Goal: Navigation & Orientation: Understand site structure

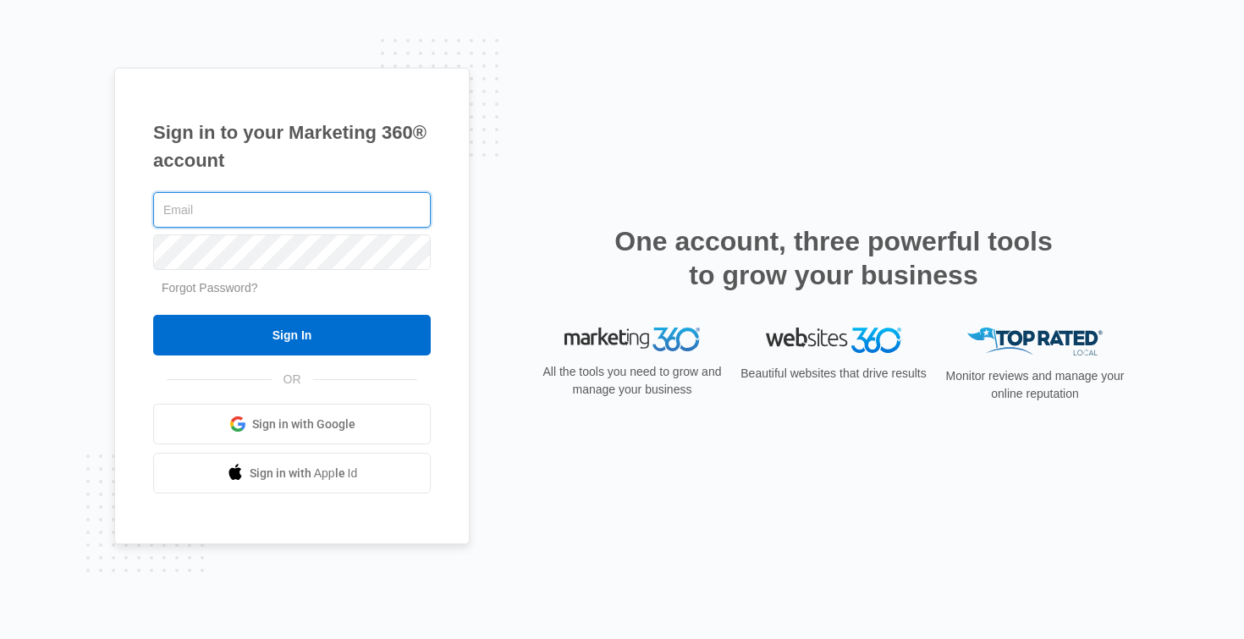
type input "[EMAIL_ADDRESS][DOMAIN_NAME]"
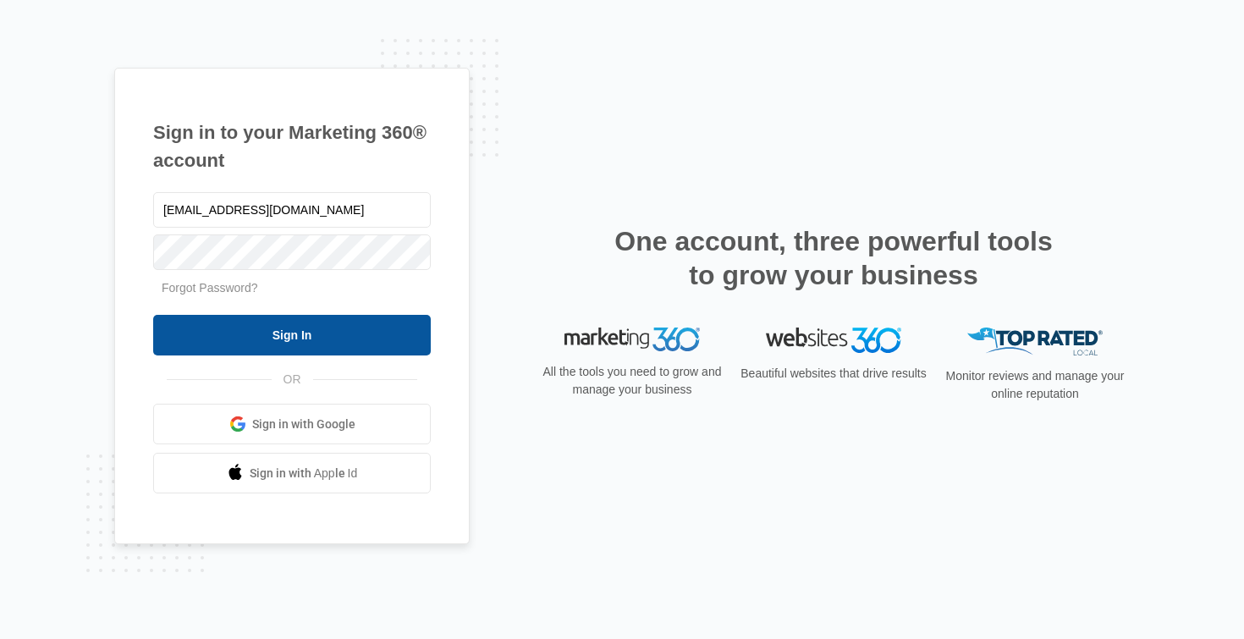
click at [273, 333] on input "Sign In" at bounding box center [292, 335] width 278 height 41
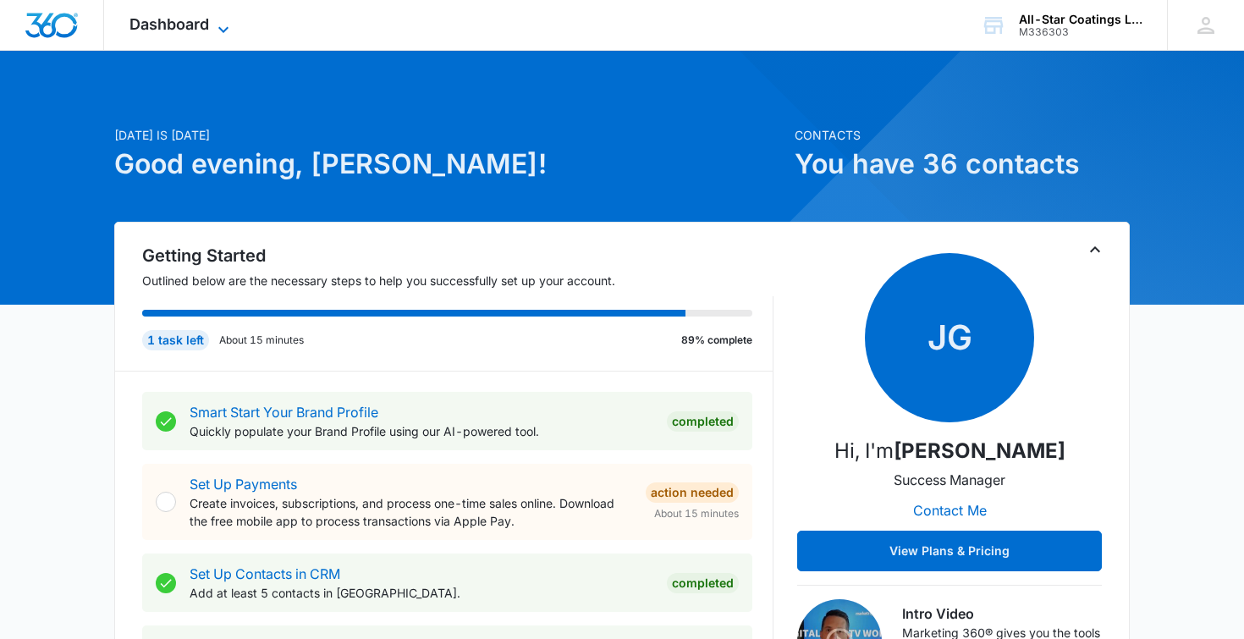
click at [218, 32] on icon at bounding box center [223, 29] width 20 height 20
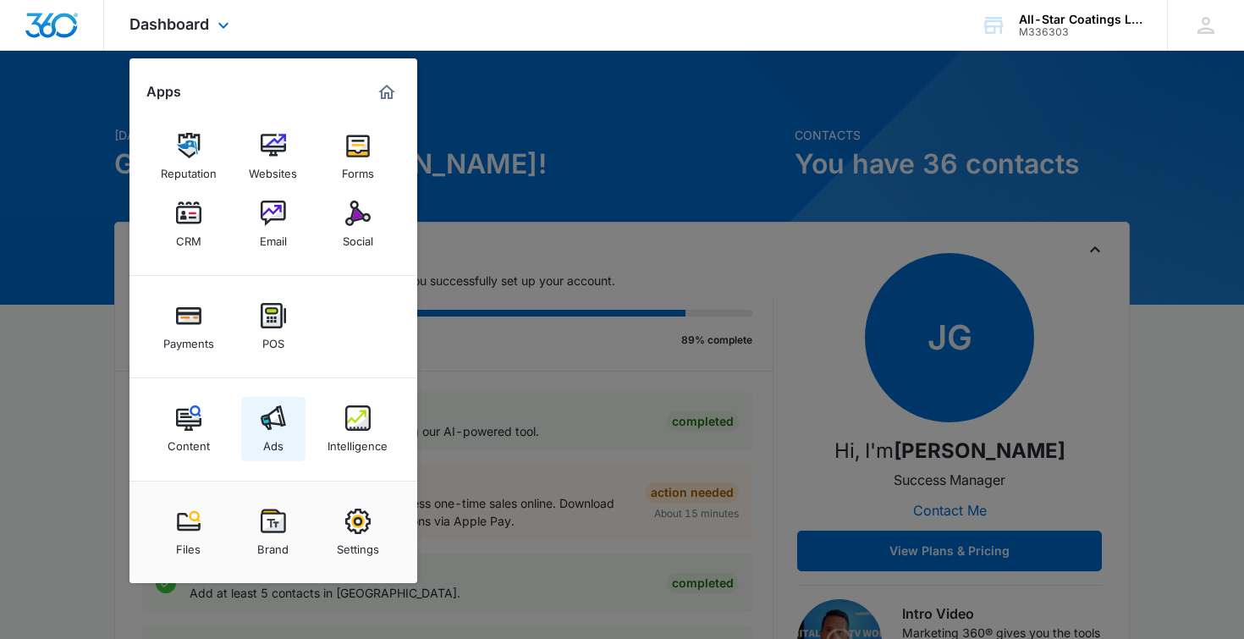
click at [268, 421] on img at bounding box center [273, 417] width 25 height 25
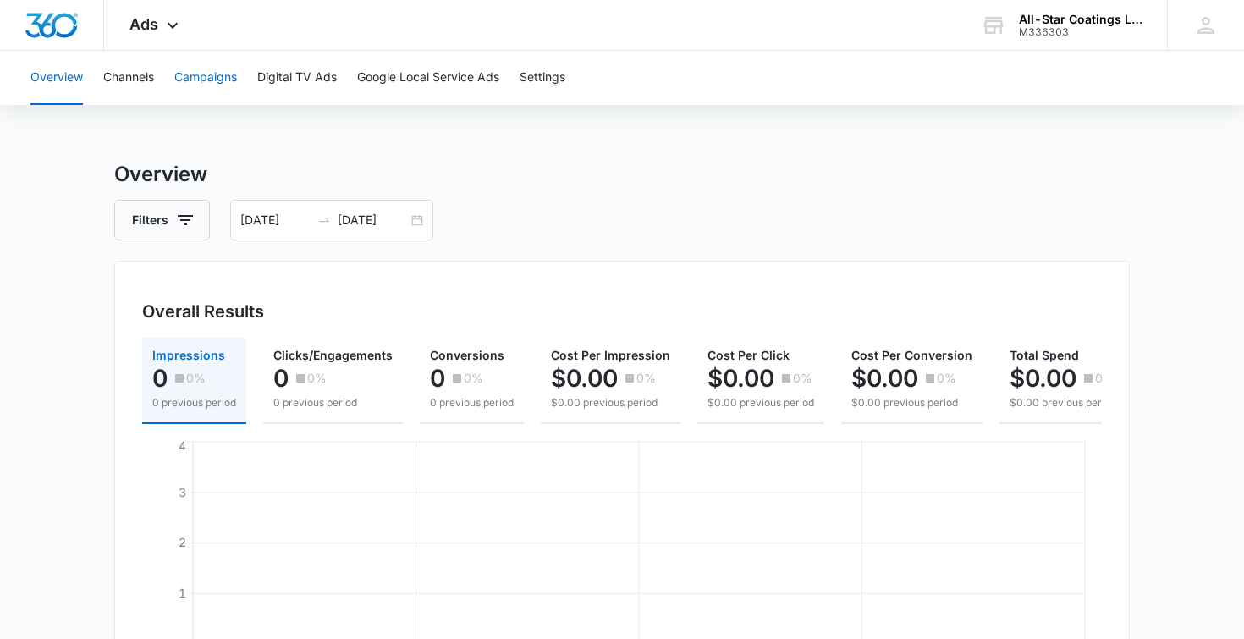
click at [213, 74] on button "Campaigns" at bounding box center [205, 78] width 63 height 54
click at [531, 75] on button "Settings" at bounding box center [543, 78] width 46 height 54
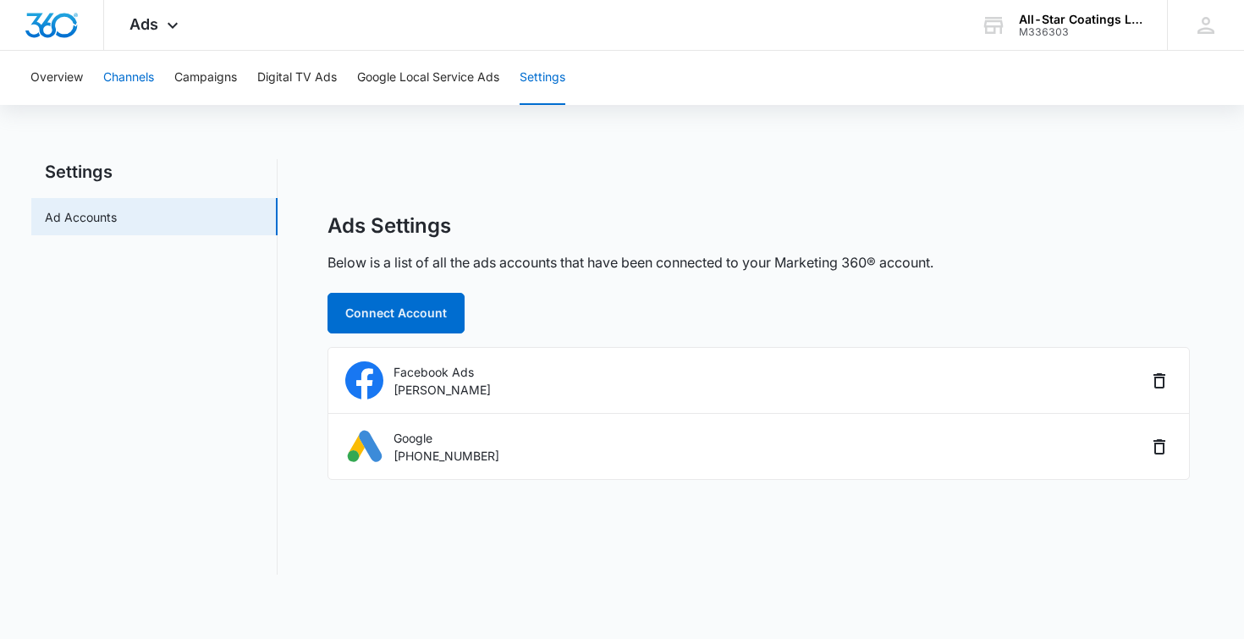
click at [118, 74] on button "Channels" at bounding box center [128, 78] width 51 height 54
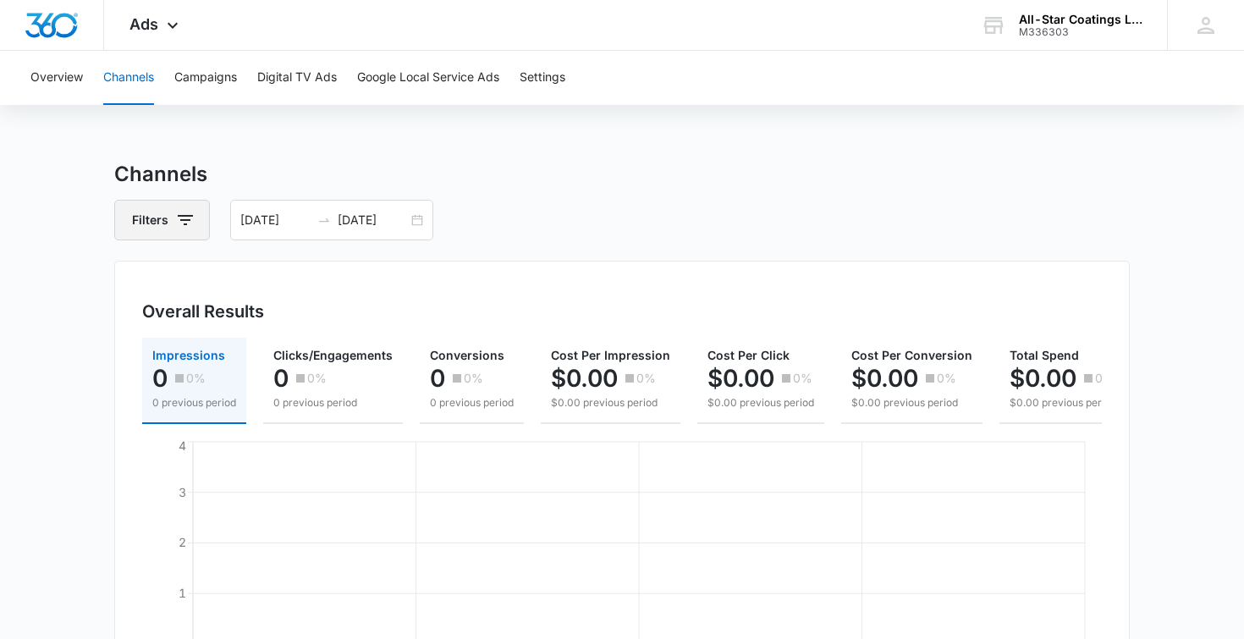
click at [173, 215] on button "Filters" at bounding box center [162, 220] width 96 height 41
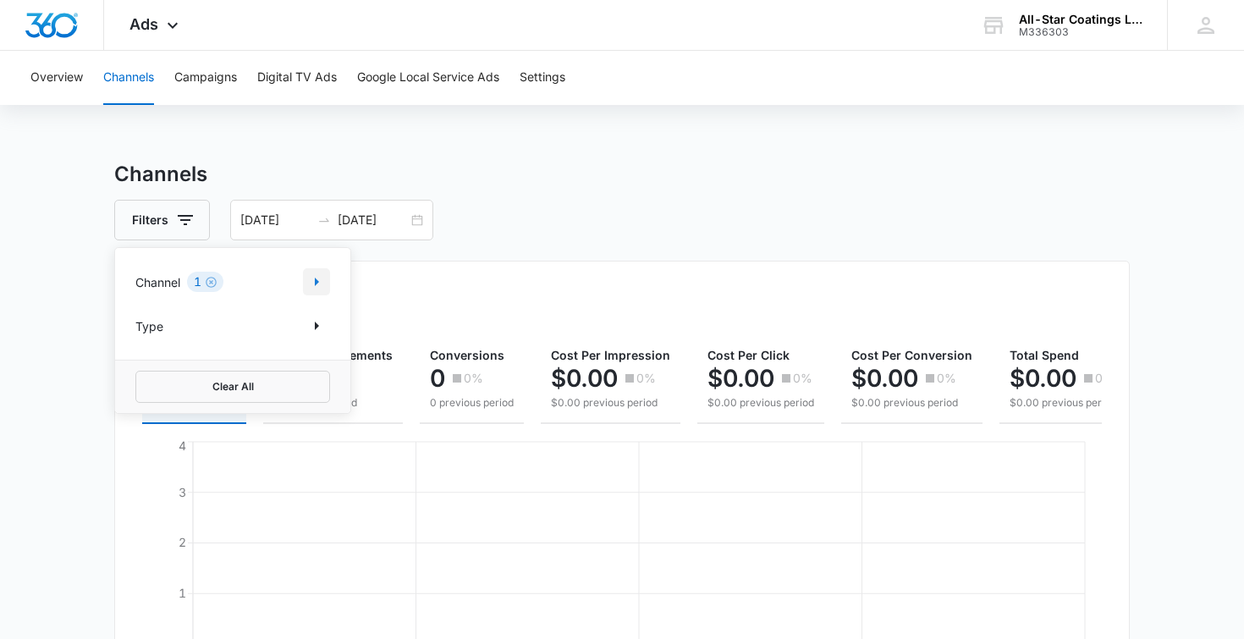
click at [309, 280] on icon "Show Channel filters" at bounding box center [316, 282] width 20 height 20
click at [52, 283] on main "Channels Filters Channel 1 Channel (1) Google Facebook / Instagram Type Clear A…" at bounding box center [622, 587] width 1244 height 856
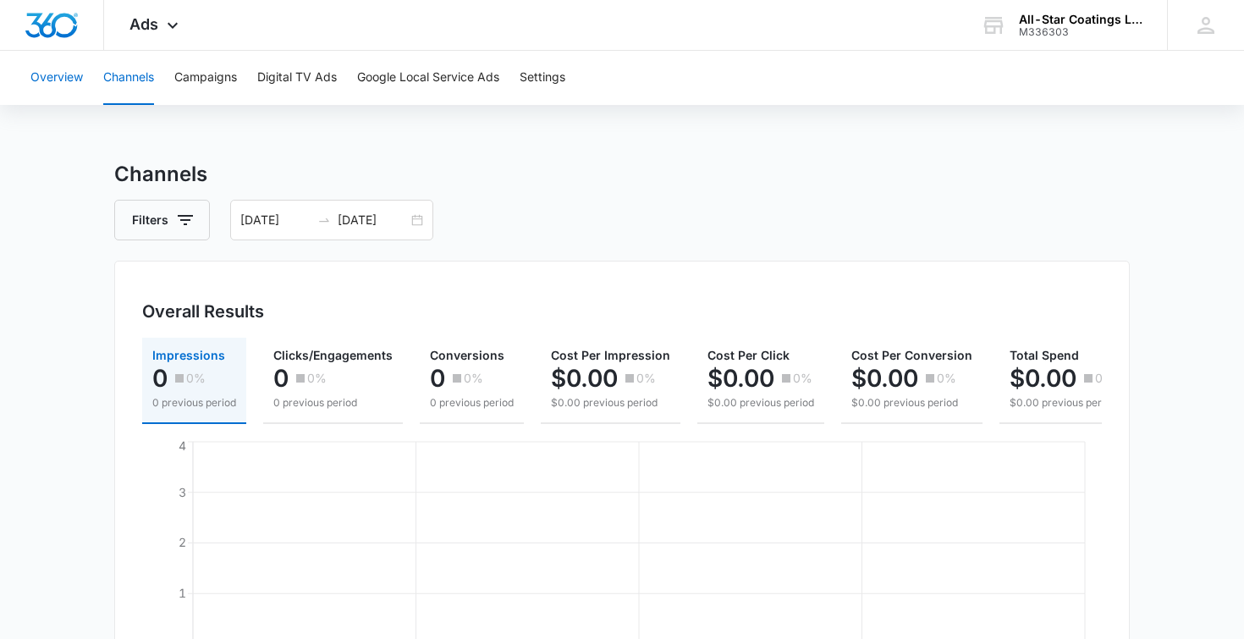
click at [68, 77] on button "Overview" at bounding box center [56, 78] width 52 height 54
click at [166, 19] on icon at bounding box center [172, 29] width 20 height 20
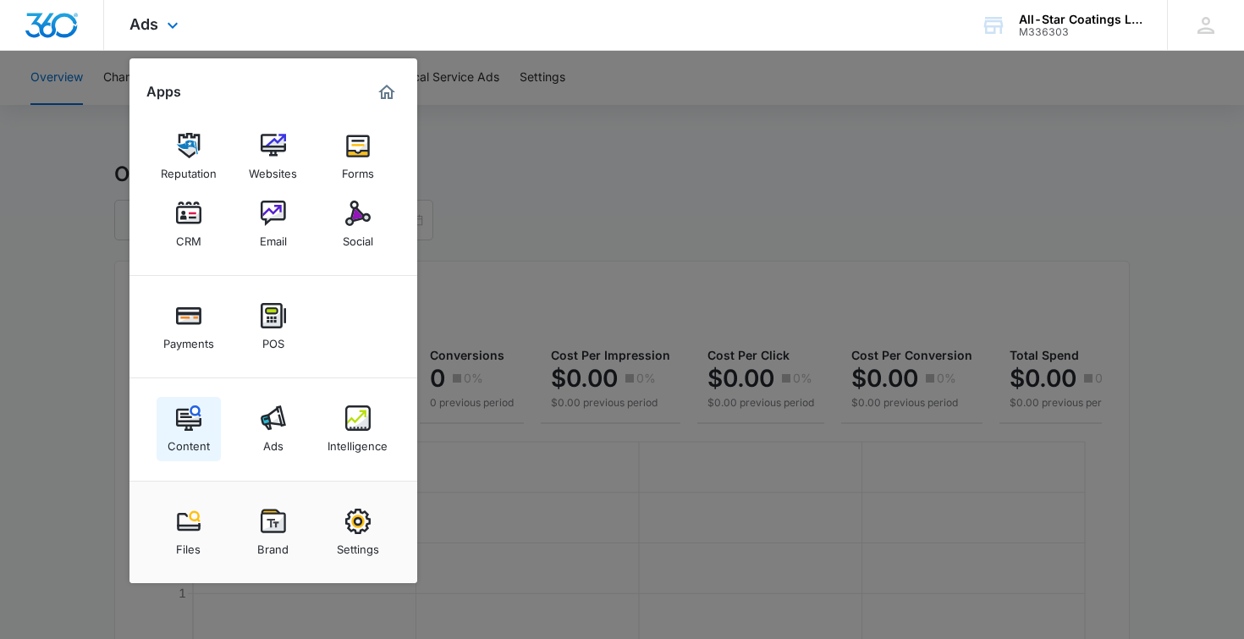
click at [189, 416] on img at bounding box center [188, 417] width 25 height 25
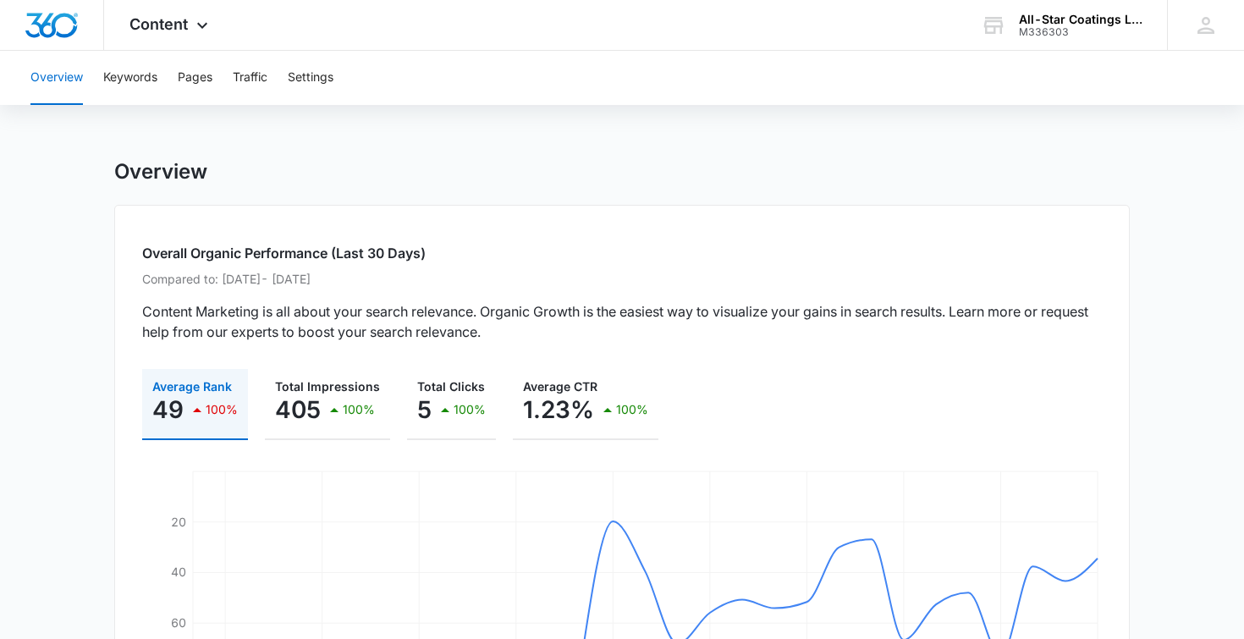
click at [165, 415] on p "49" at bounding box center [167, 409] width 31 height 27
click at [243, 81] on button "Traffic" at bounding box center [250, 78] width 35 height 54
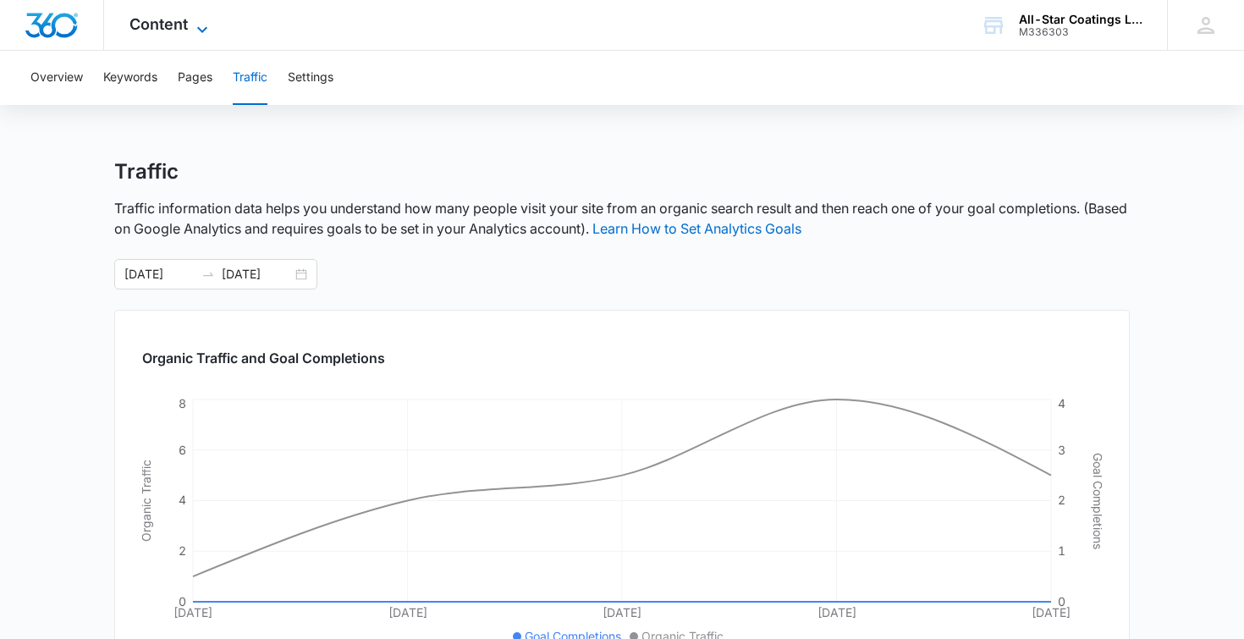
click at [202, 31] on icon at bounding box center [202, 29] width 20 height 20
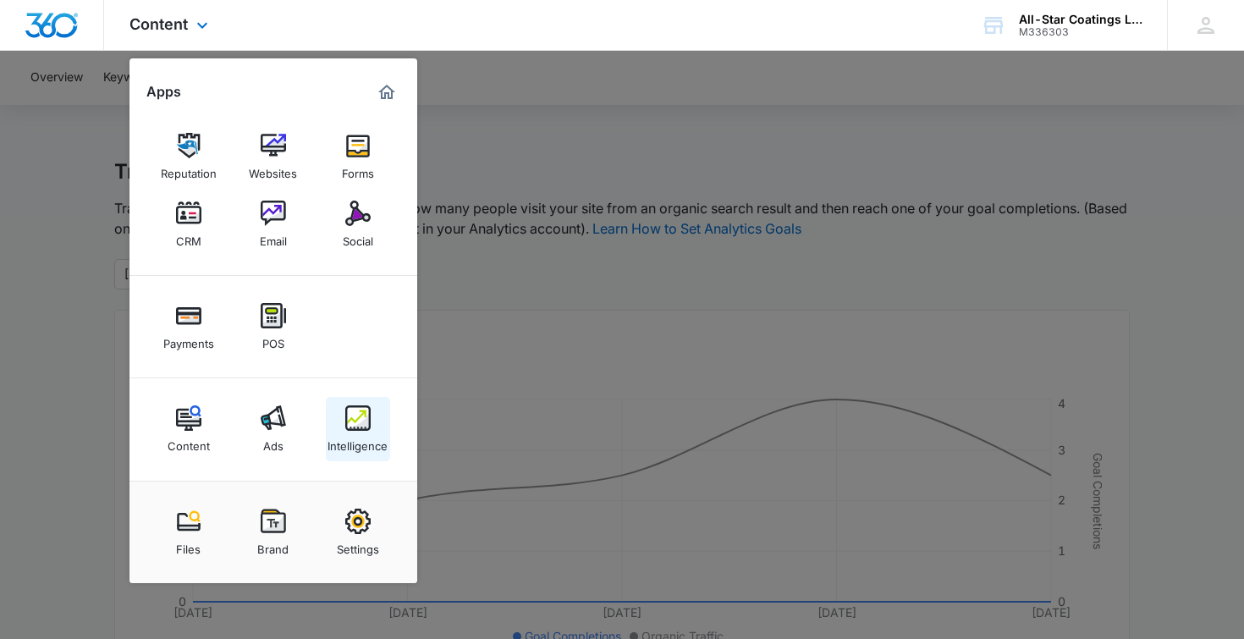
click at [377, 437] on div "Intelligence" at bounding box center [357, 442] width 60 height 22
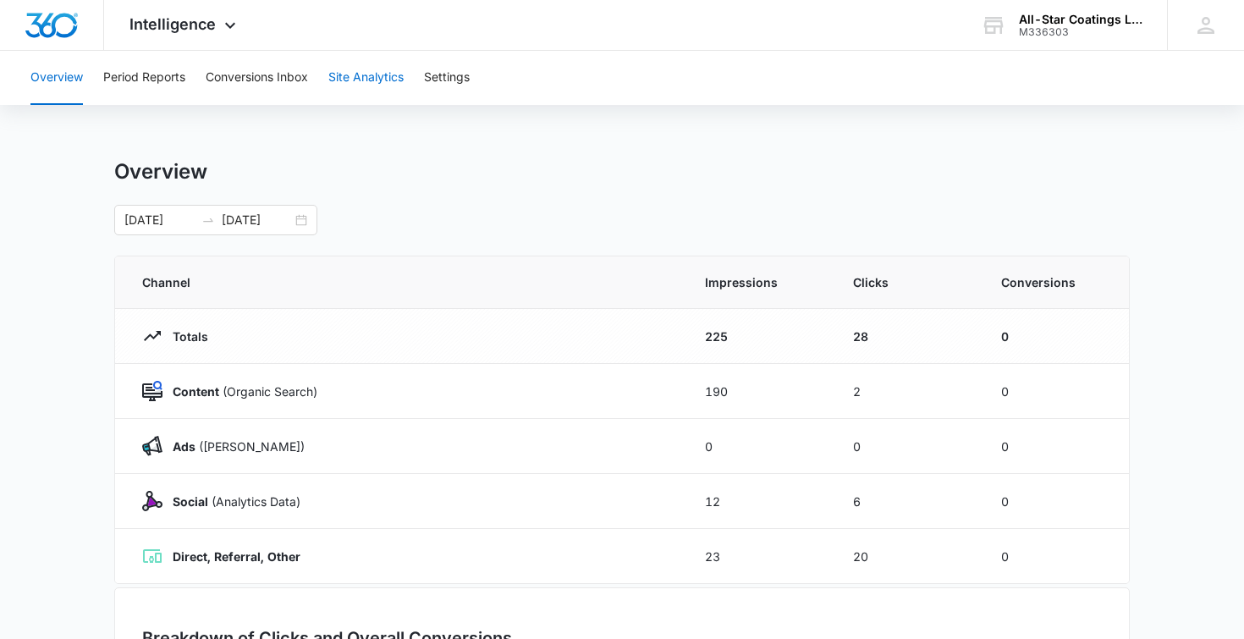
click at [385, 79] on button "Site Analytics" at bounding box center [365, 78] width 75 height 54
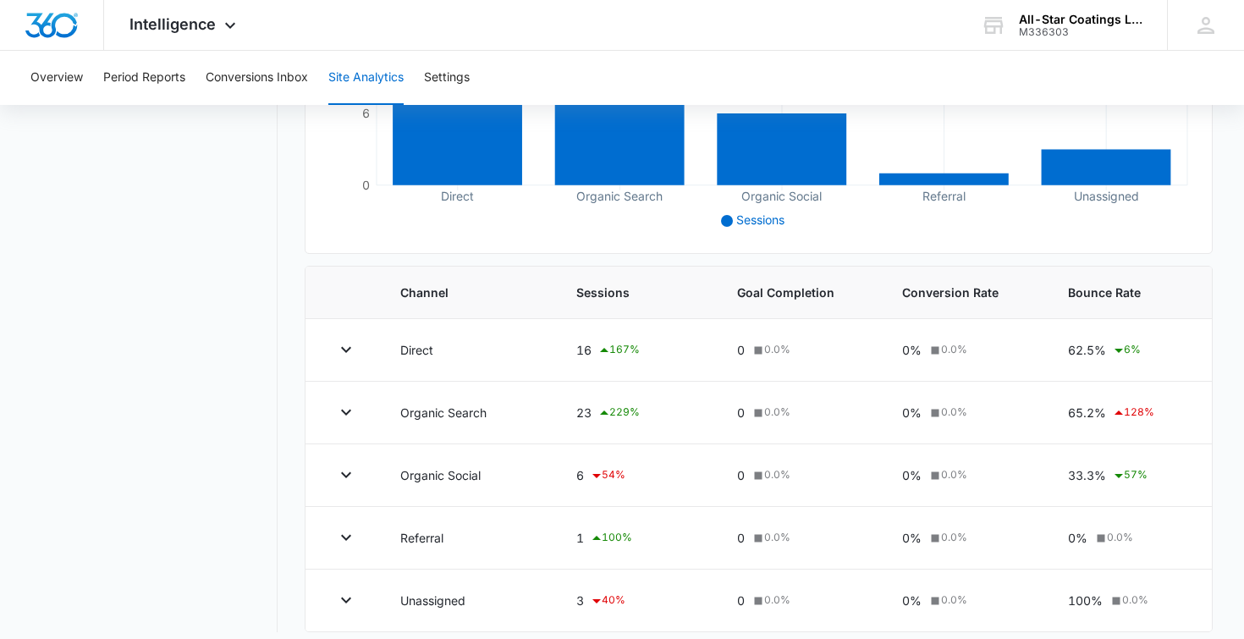
scroll to position [437, 0]
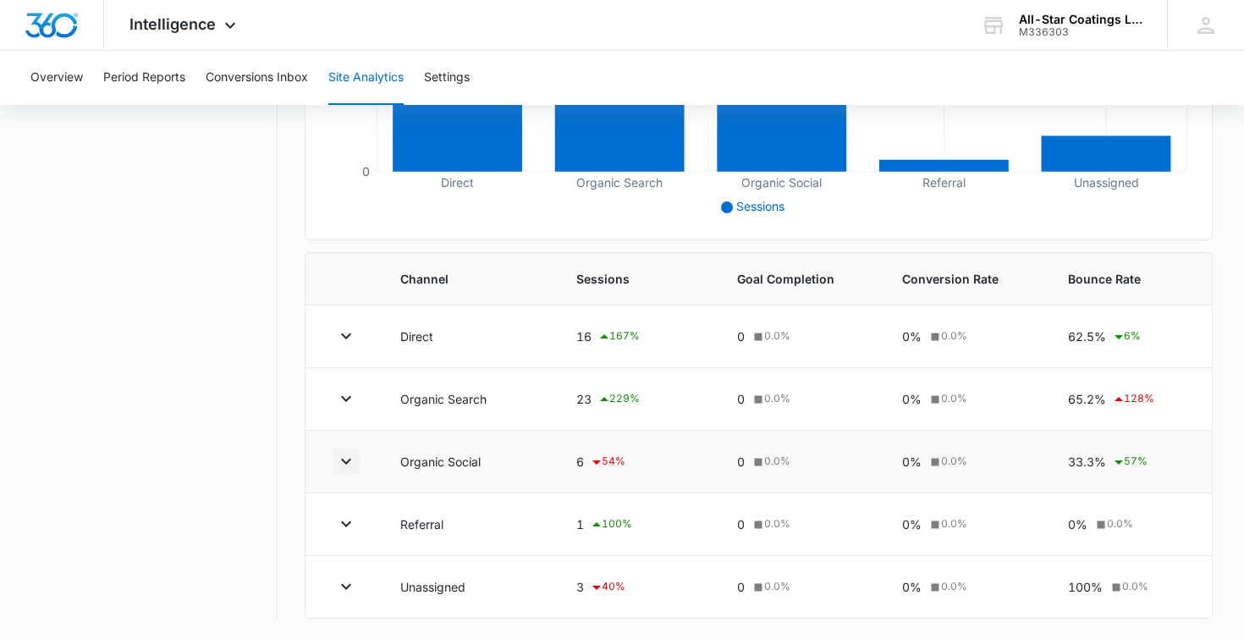
click at [350, 459] on icon "button" at bounding box center [346, 461] width 20 height 20
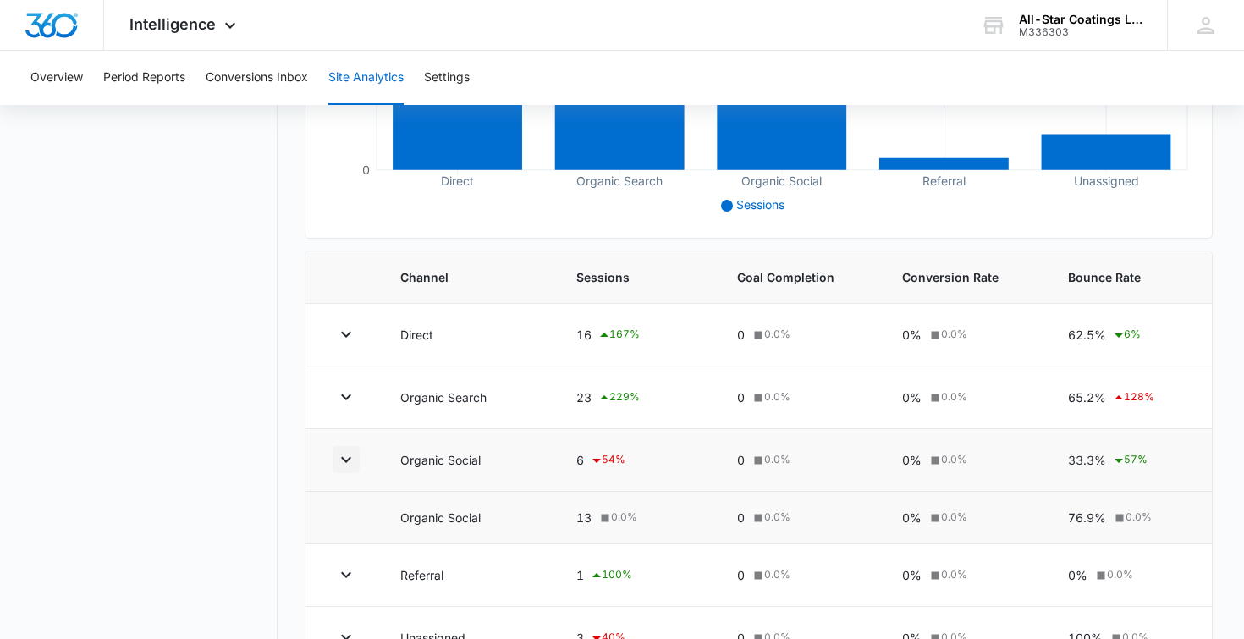
click at [350, 464] on icon "button" at bounding box center [346, 459] width 20 height 20
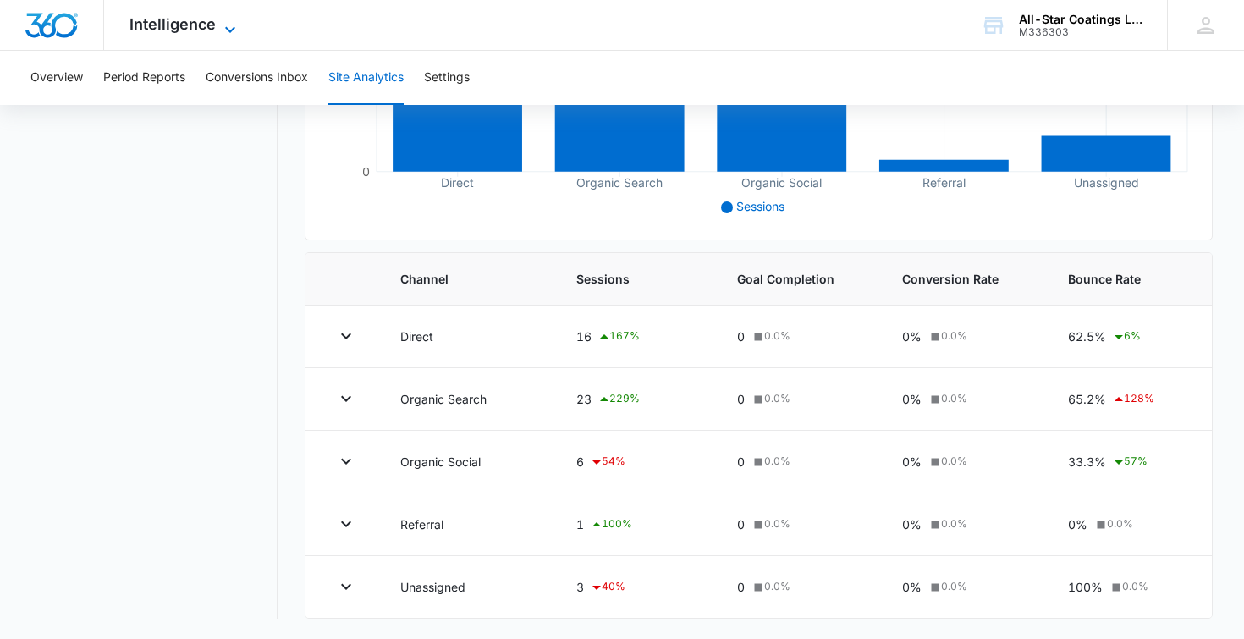
click at [221, 25] on icon at bounding box center [230, 29] width 20 height 20
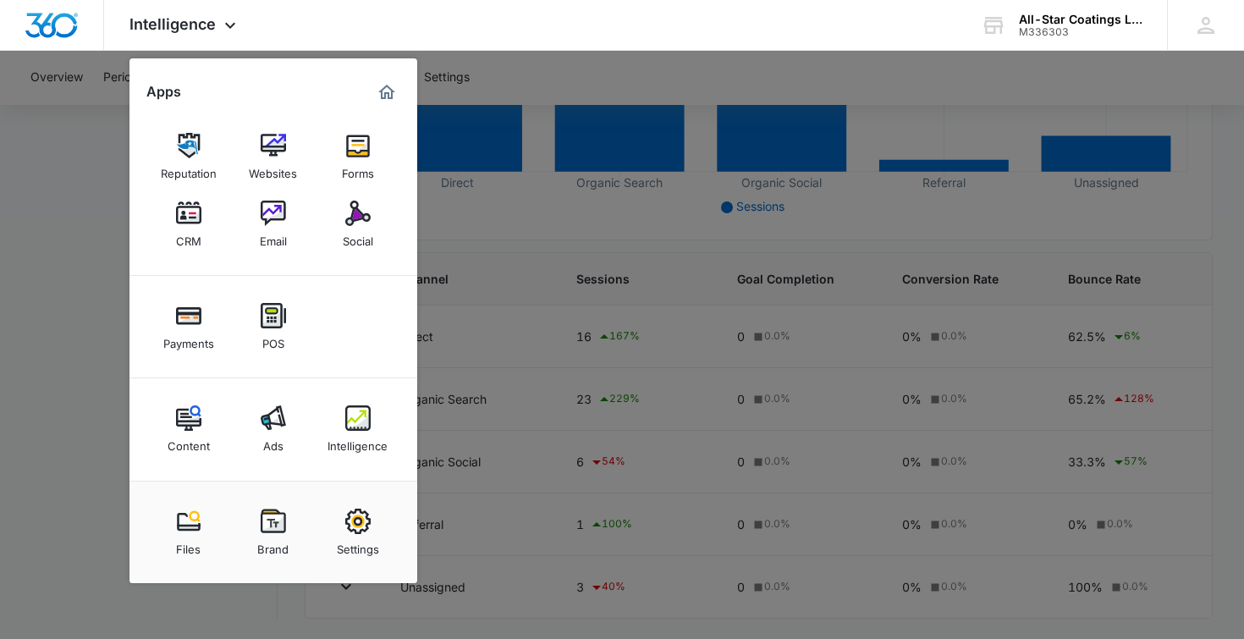
click at [511, 57] on div at bounding box center [622, 319] width 1244 height 639
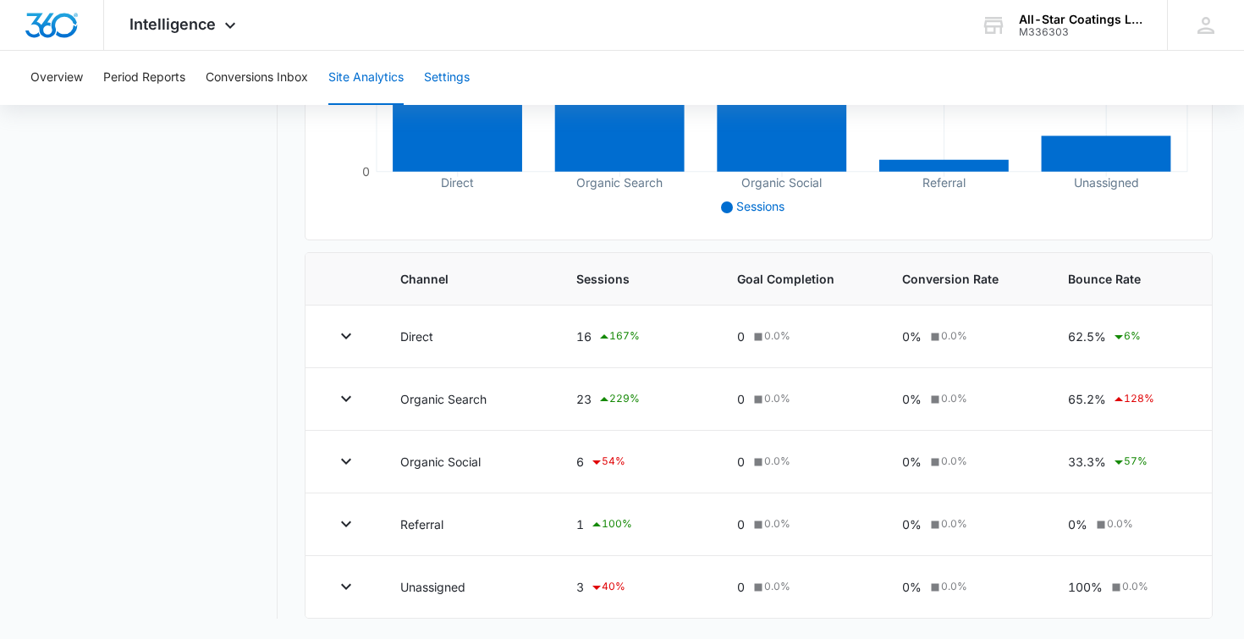
click at [454, 82] on button "Settings" at bounding box center [447, 78] width 46 height 54
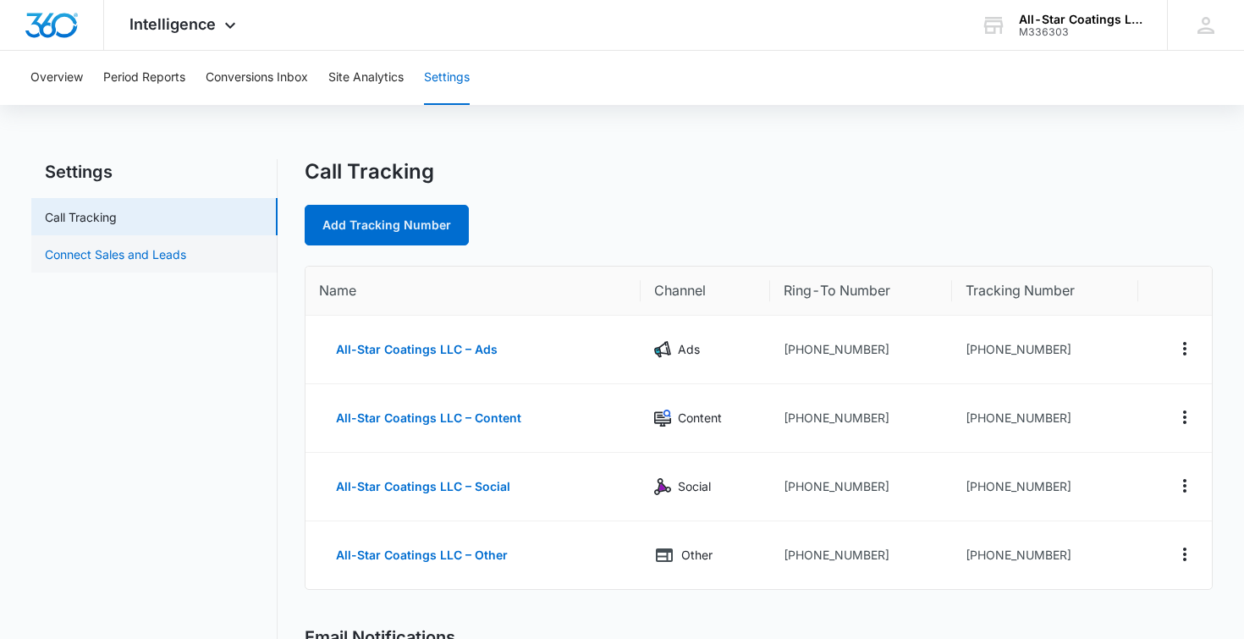
click at [161, 263] on link "Connect Sales and Leads" at bounding box center [115, 254] width 141 height 18
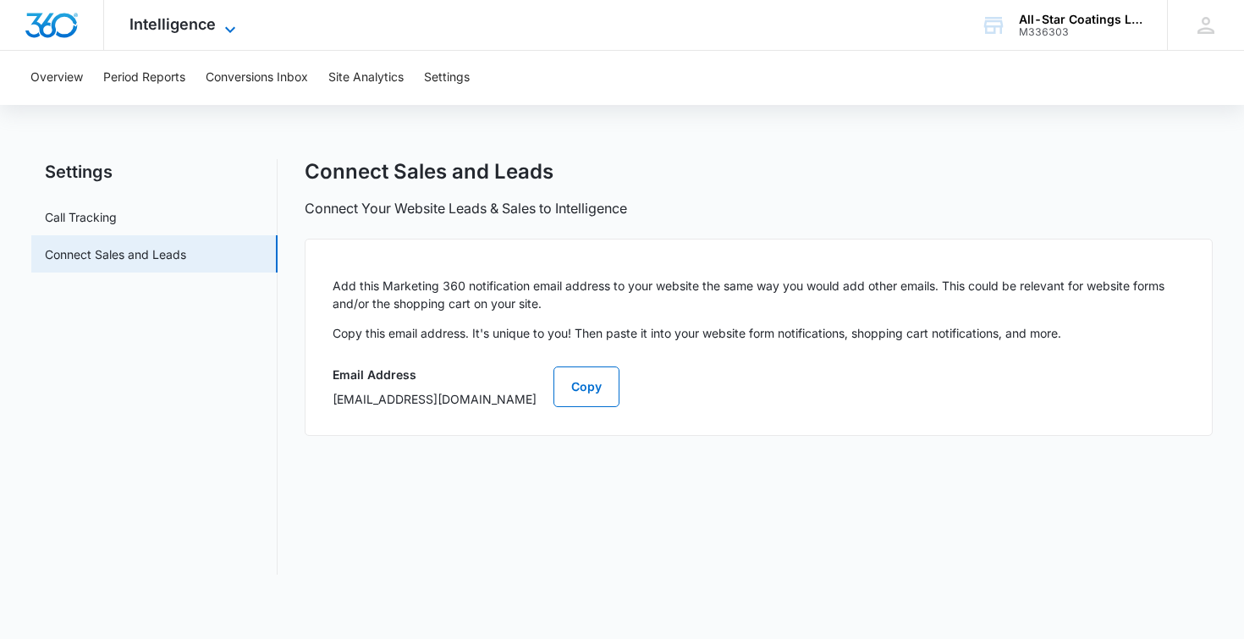
click at [222, 25] on icon at bounding box center [230, 29] width 20 height 20
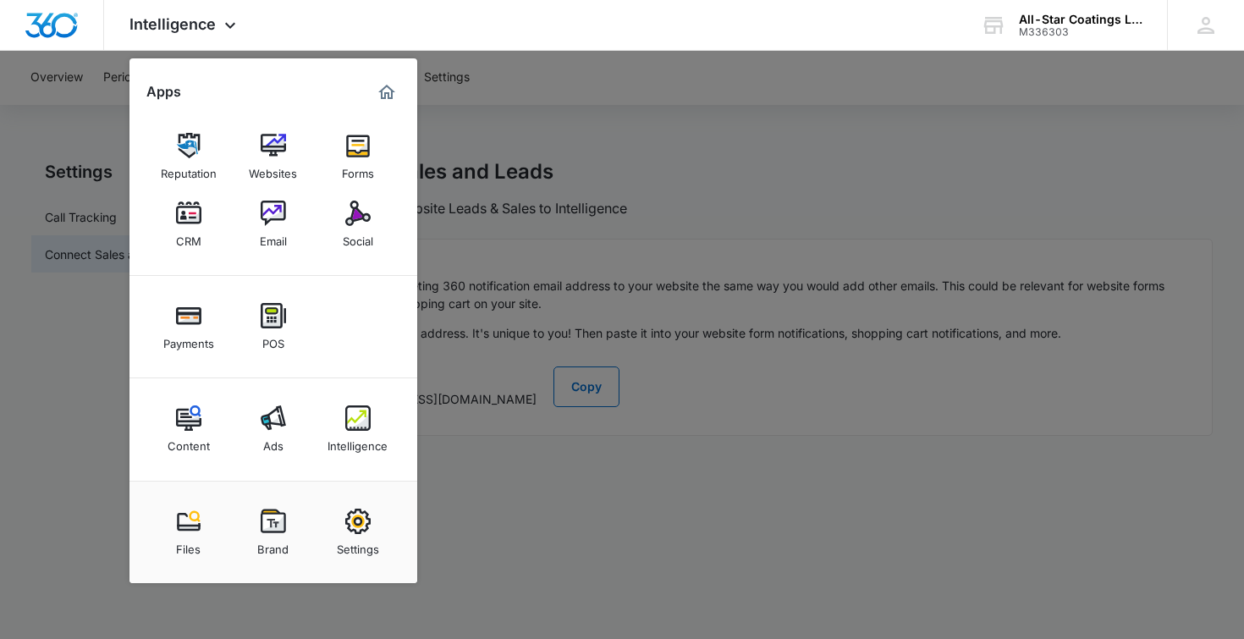
click at [604, 96] on div at bounding box center [622, 319] width 1244 height 639
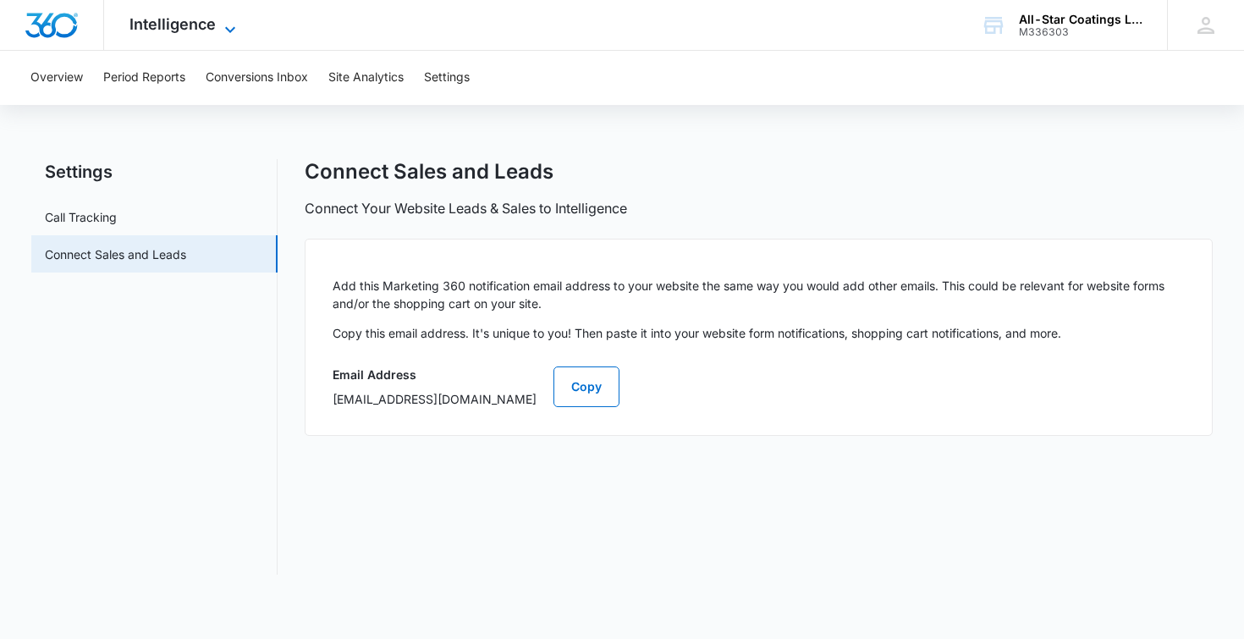
click at [182, 24] on span "Intelligence" at bounding box center [172, 24] width 86 height 18
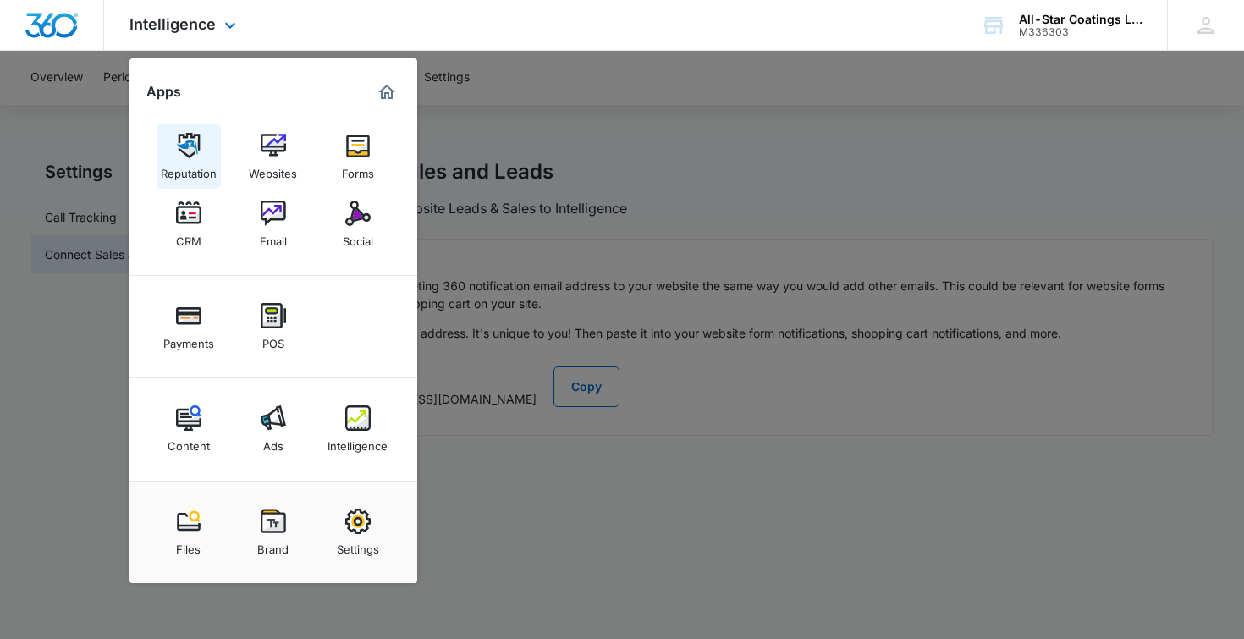
click at [190, 142] on img at bounding box center [188, 145] width 25 height 25
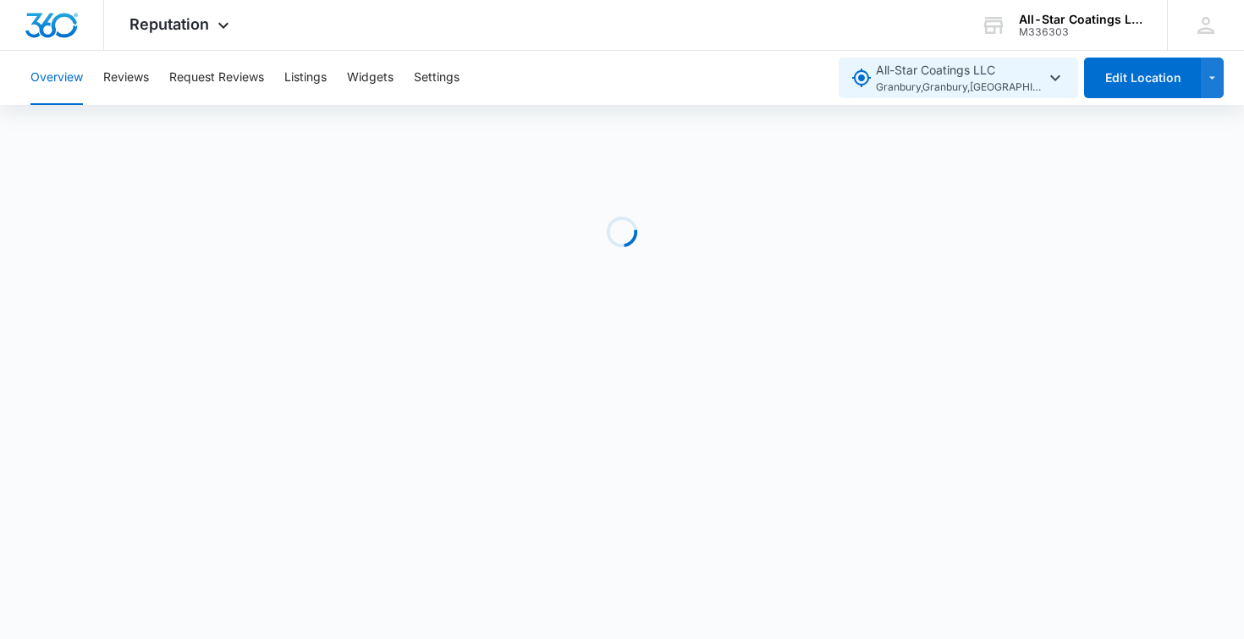
click at [1062, 75] on icon "button" at bounding box center [1055, 78] width 20 height 20
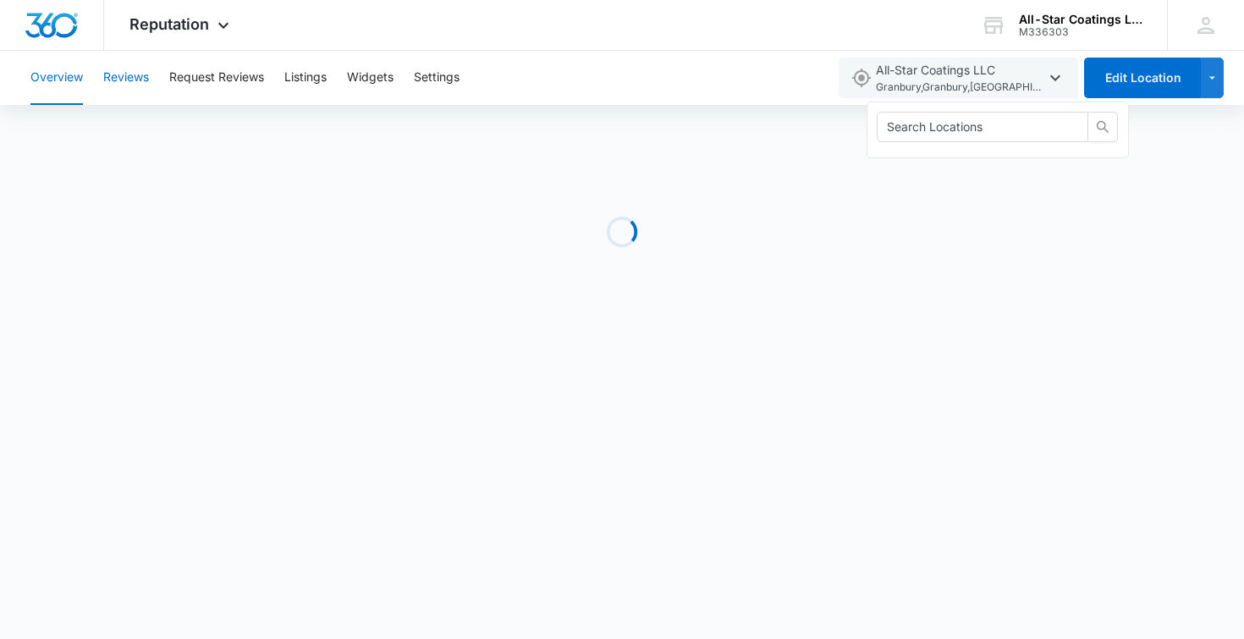
click at [146, 84] on button "Reviews" at bounding box center [126, 78] width 46 height 54
